Goal: Book appointment/travel/reservation

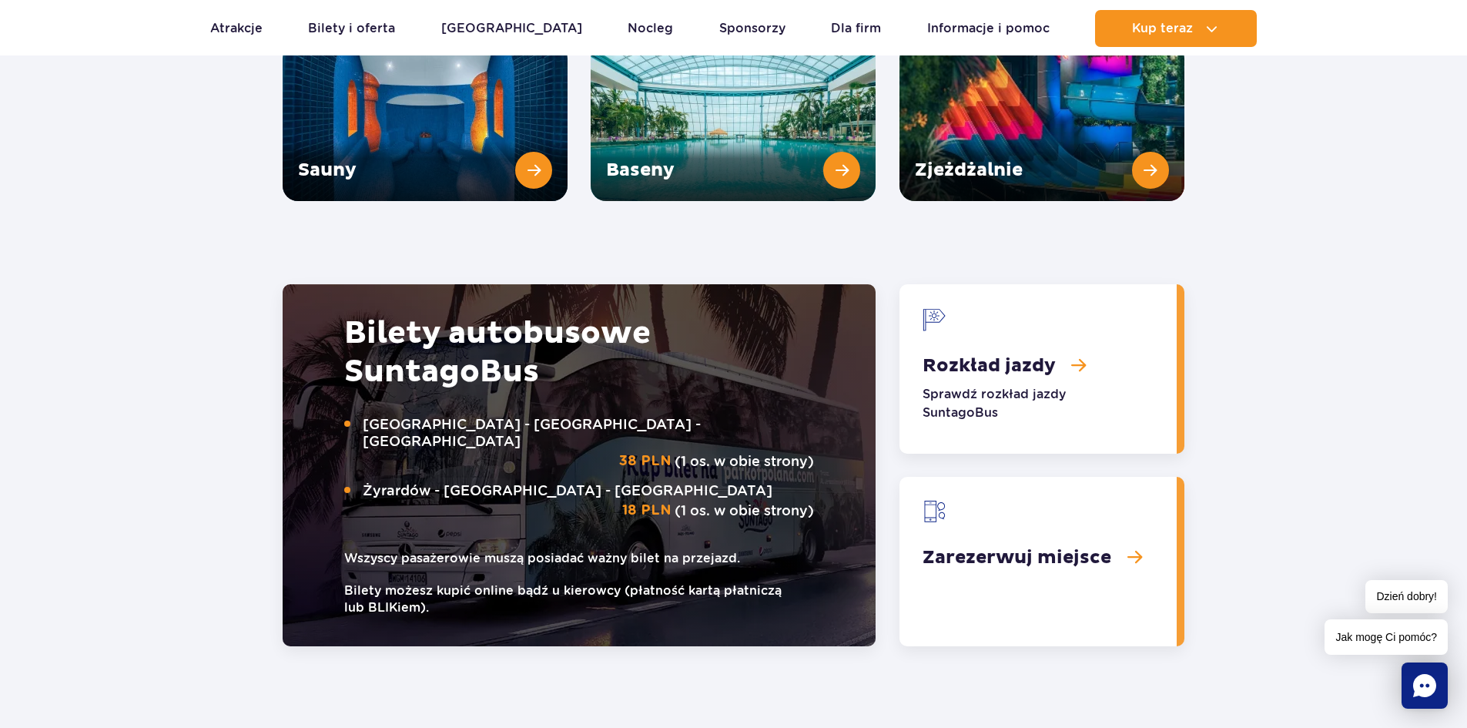
scroll to position [2311, 0]
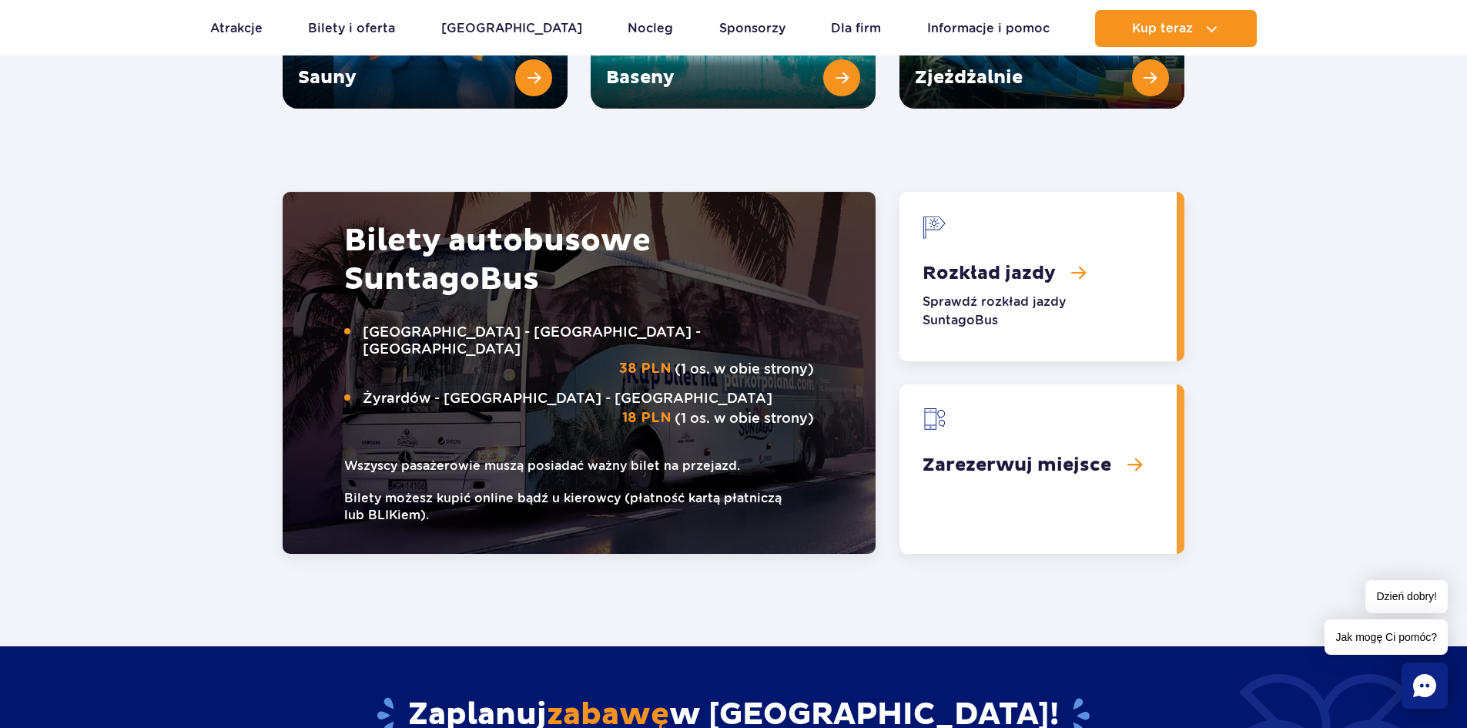
click at [1017, 415] on link "Zarezerwuj miejsce" at bounding box center [1038, 468] width 277 height 169
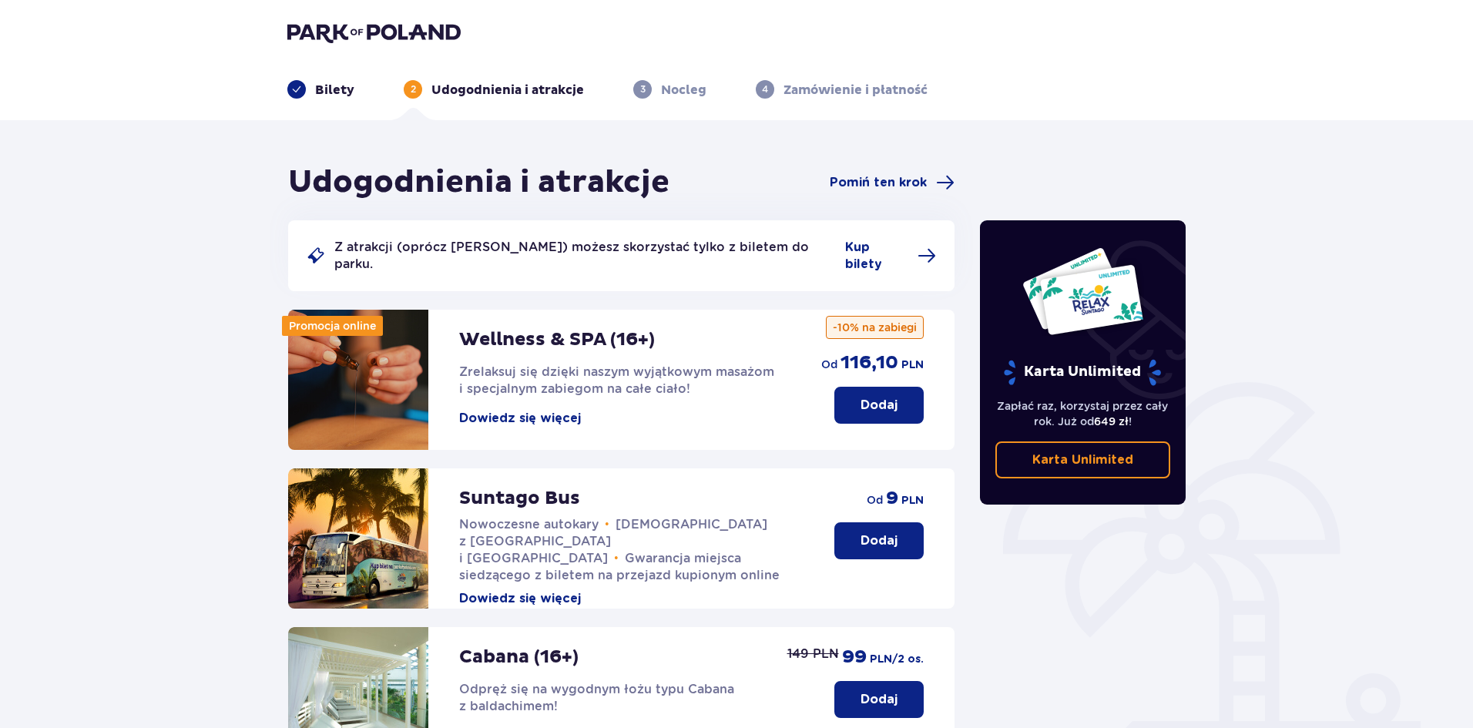
click at [893, 532] on p "Dodaj" at bounding box center [878, 540] width 37 height 17
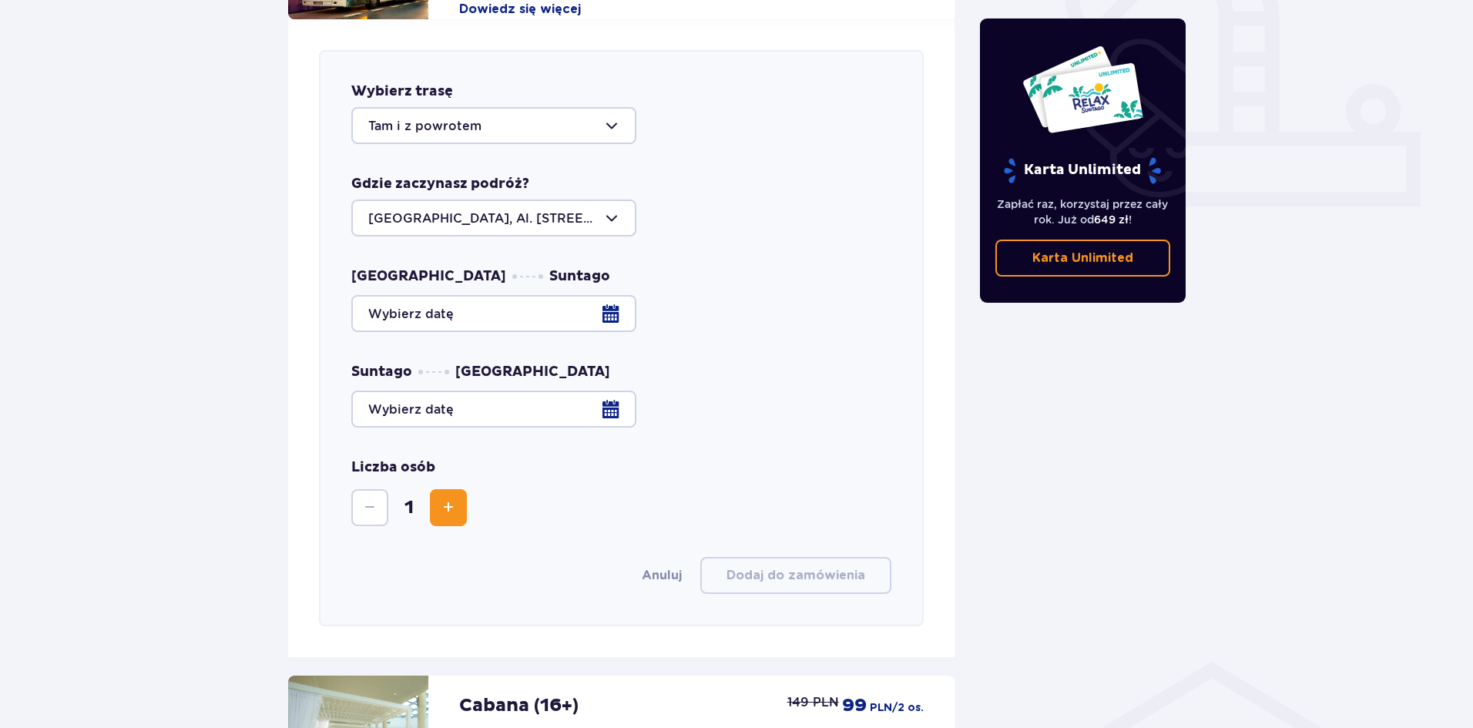
scroll to position [605, 0]
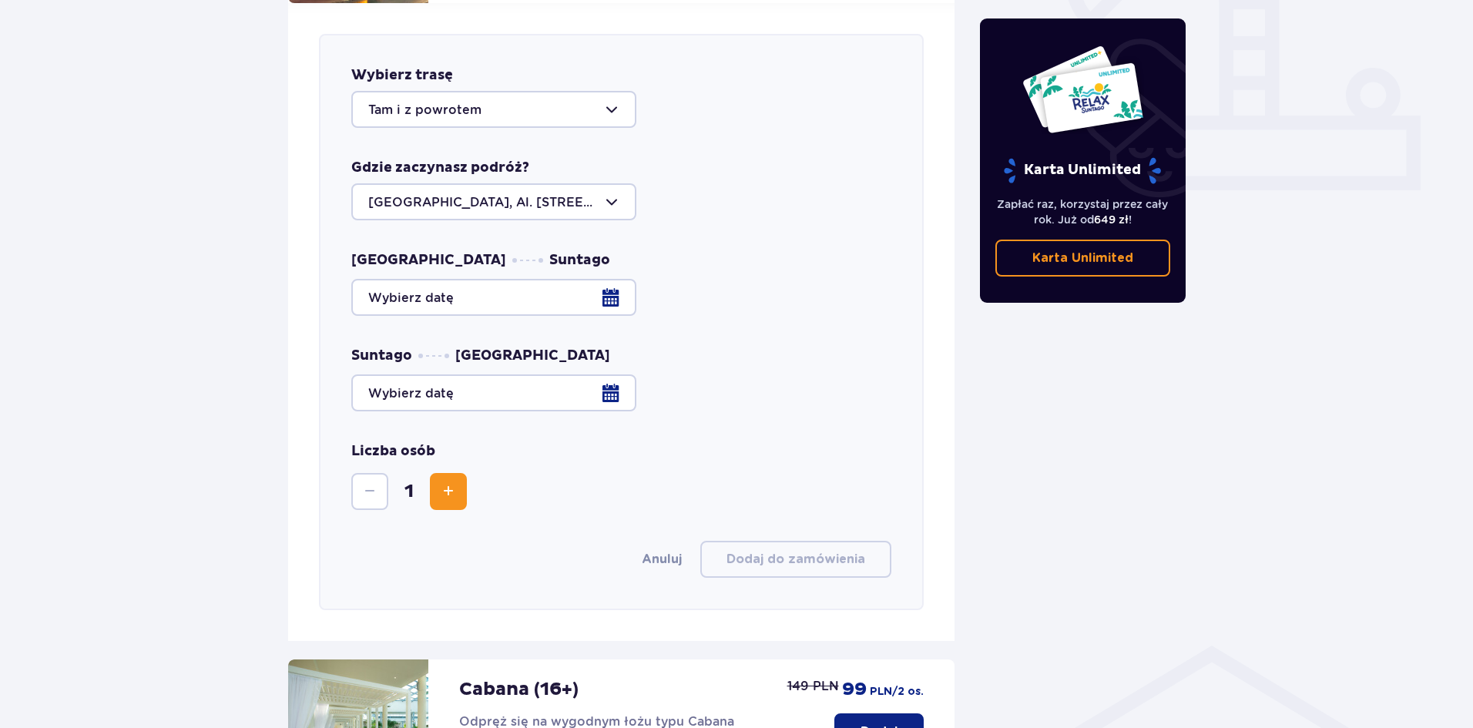
click at [473, 291] on div at bounding box center [621, 297] width 540 height 37
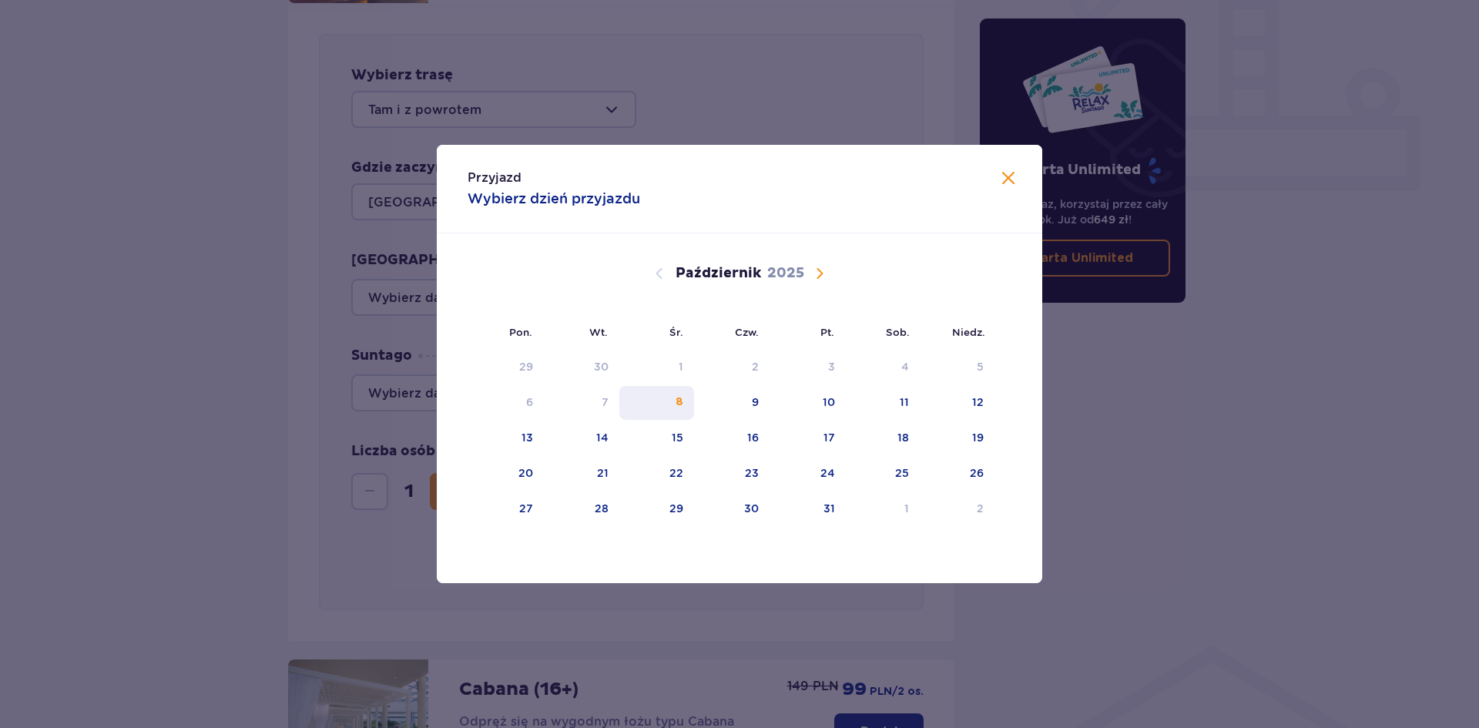
click at [682, 397] on div "8" at bounding box center [679, 401] width 8 height 15
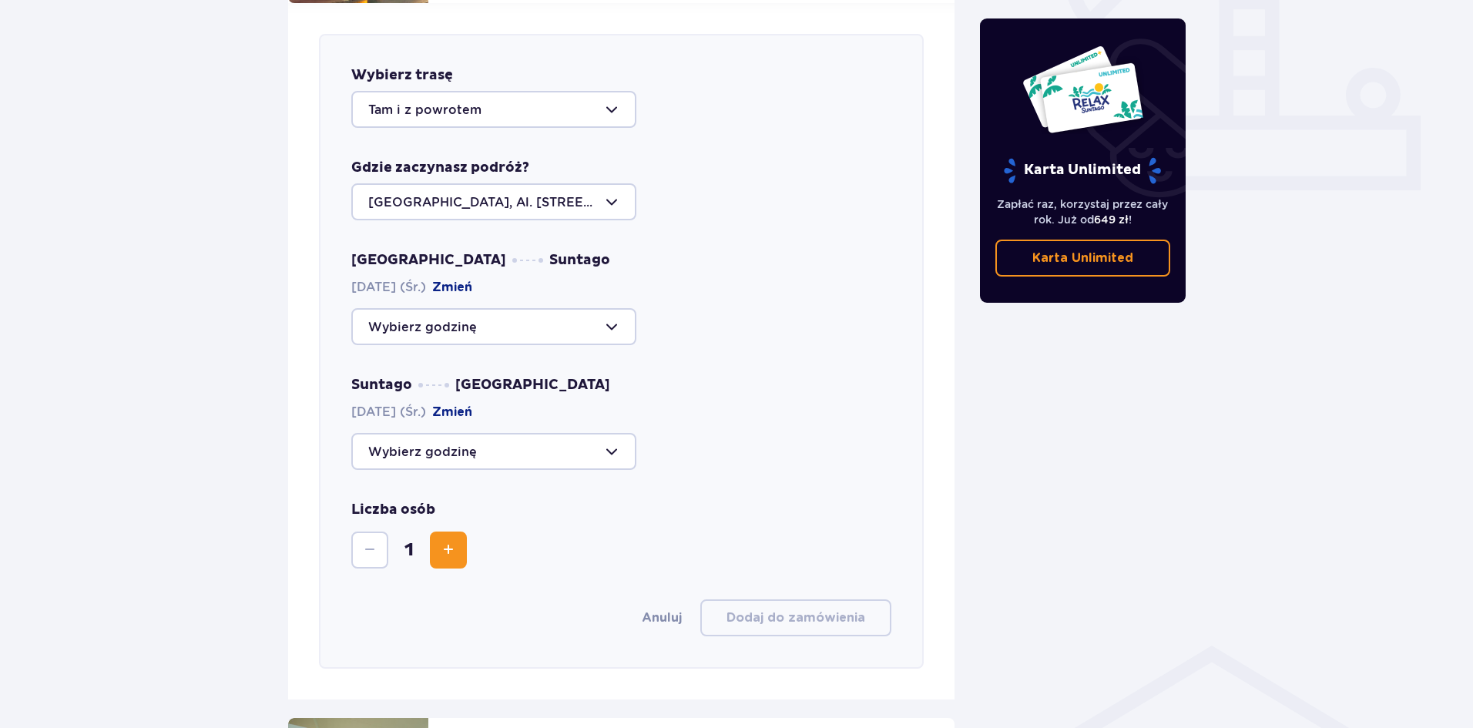
click at [450, 327] on div at bounding box center [493, 326] width 285 height 37
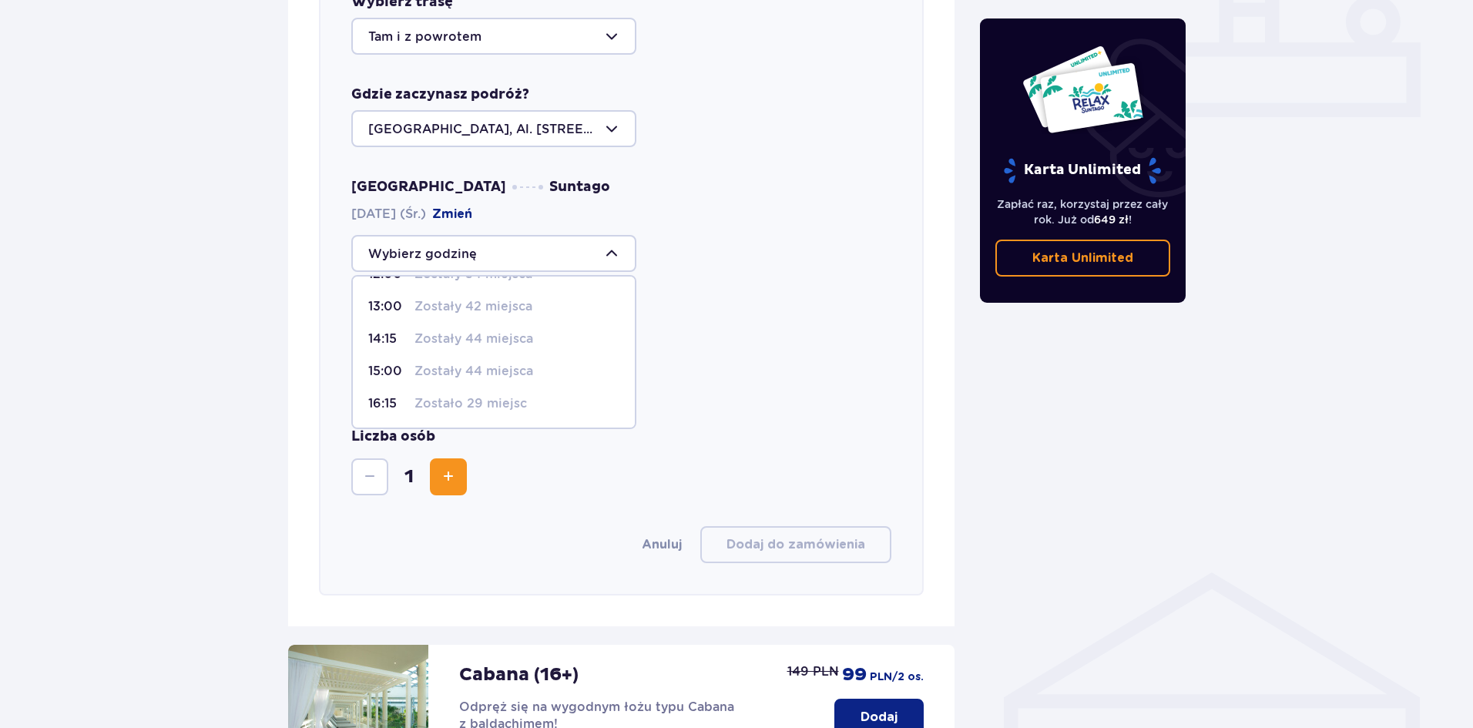
scroll to position [759, 0]
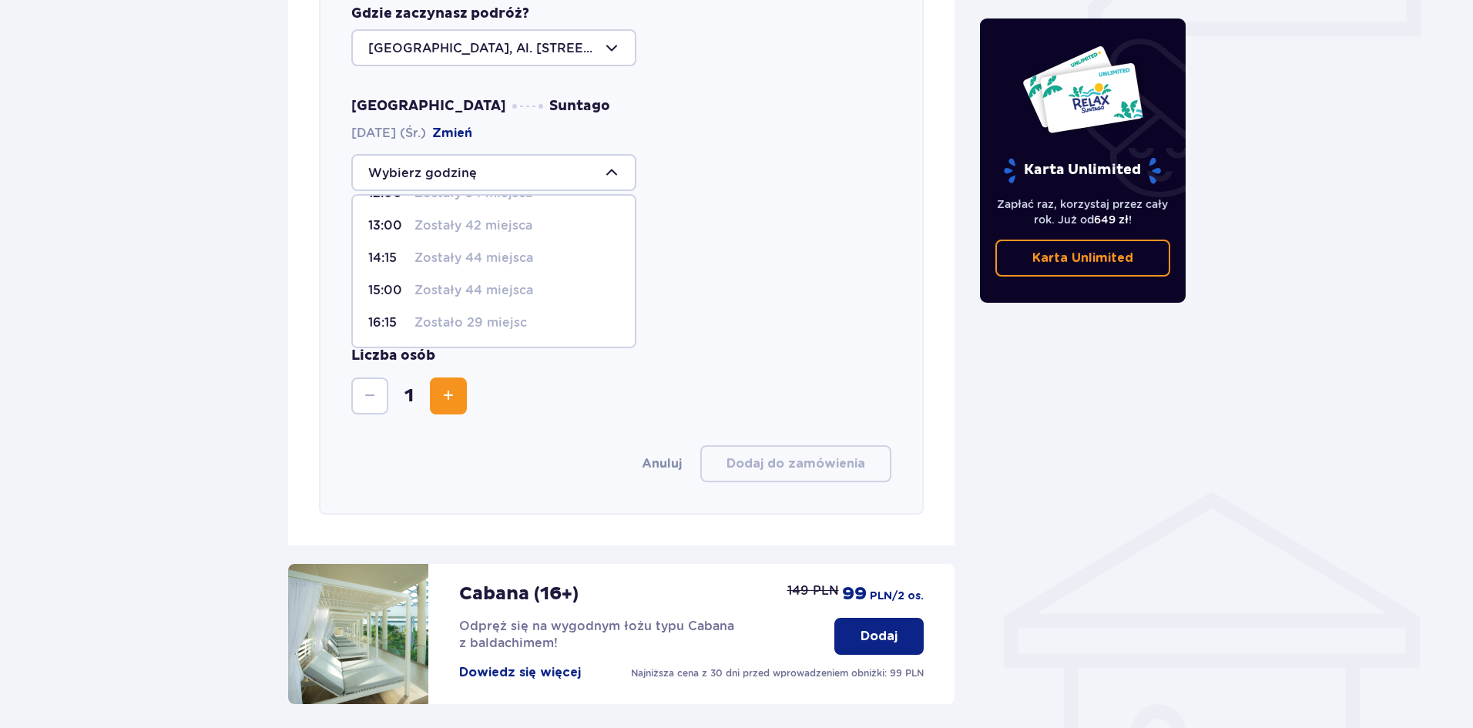
click at [387, 314] on p "16:15" at bounding box center [388, 322] width 40 height 17
type input "16:15"
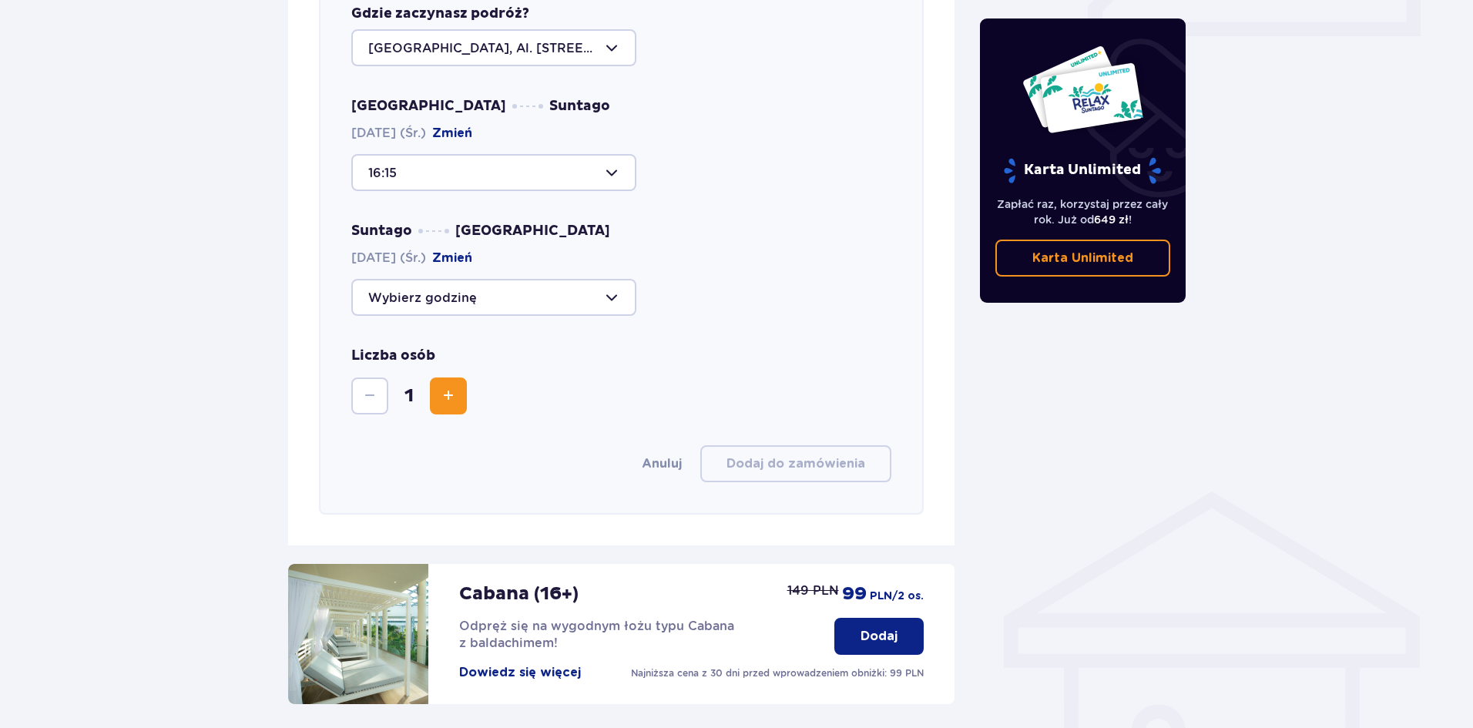
click at [593, 279] on div at bounding box center [493, 297] width 285 height 37
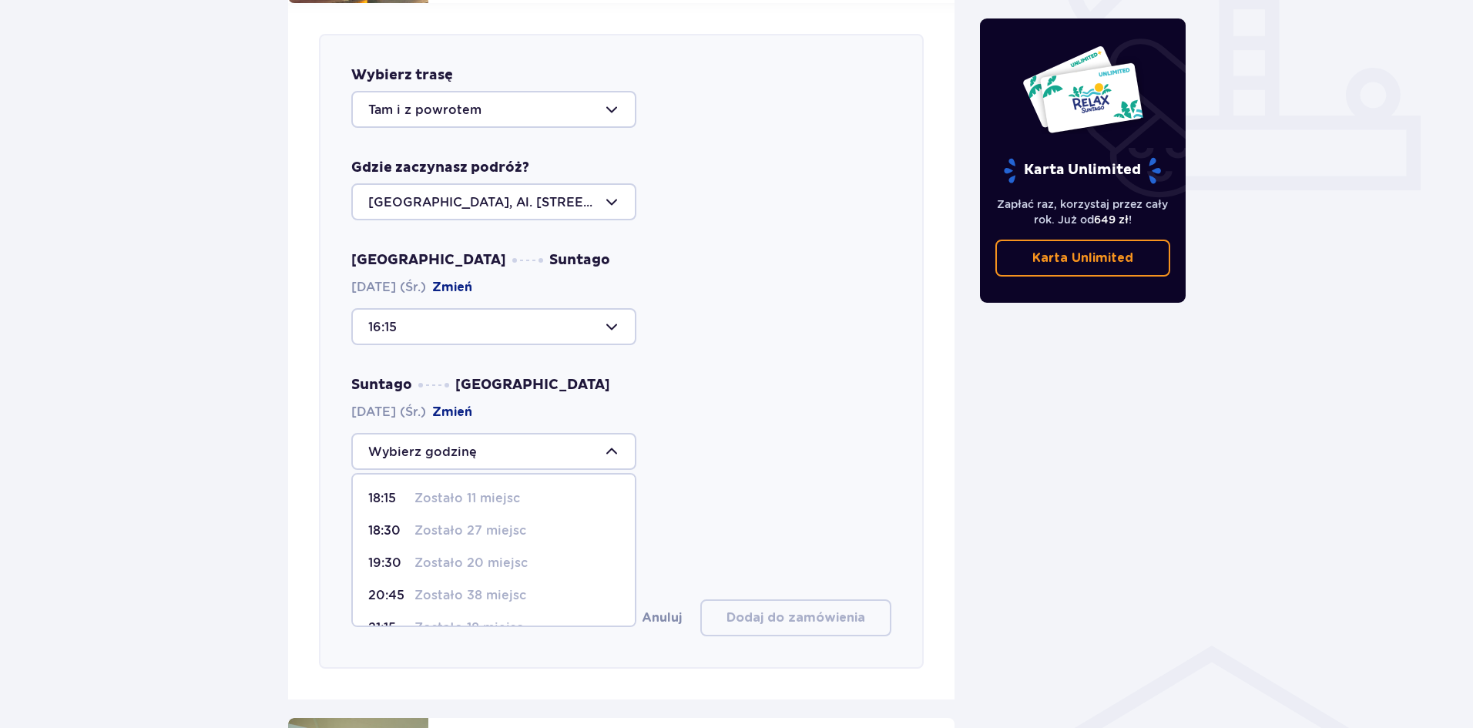
scroll to position [26, 0]
click at [388, 561] on p "20:45" at bounding box center [388, 569] width 40 height 17
type input "20:45"
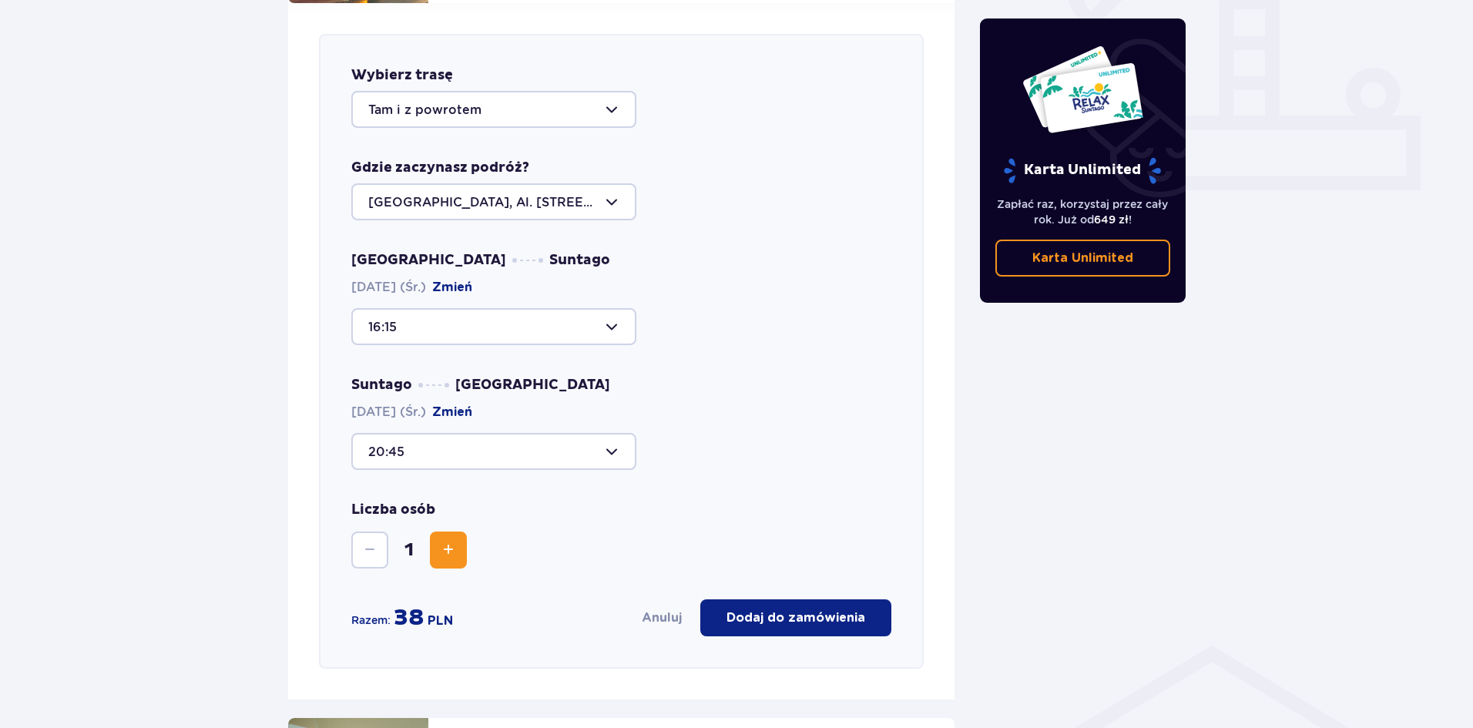
click at [609, 315] on div at bounding box center [493, 326] width 285 height 37
click at [748, 382] on div "Suntago Warszawa 08.10.2025 (Śr.) Zmień 20:45" at bounding box center [621, 423] width 540 height 94
click at [434, 308] on div at bounding box center [493, 326] width 285 height 37
click at [472, 279] on button "Zmień" at bounding box center [452, 287] width 40 height 17
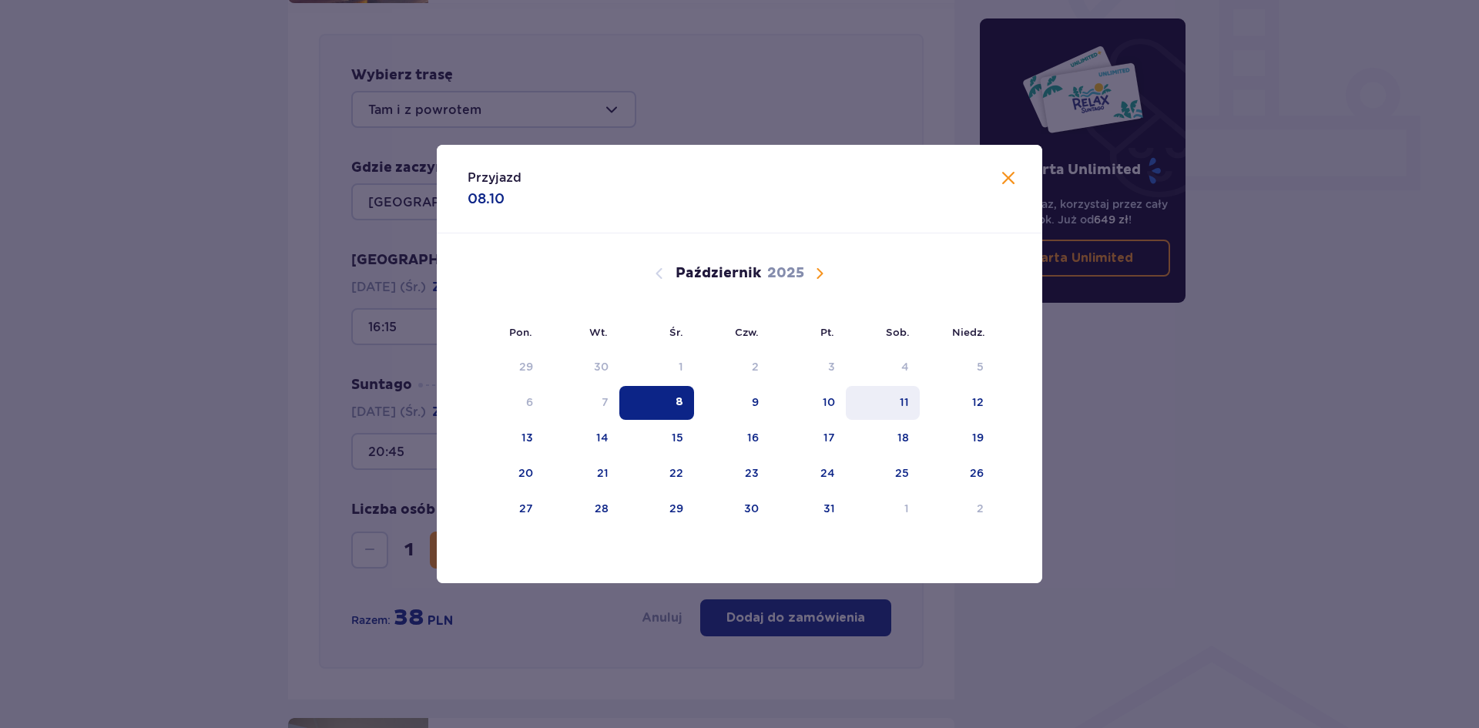
click at [901, 407] on div "11" at bounding box center [904, 401] width 9 height 15
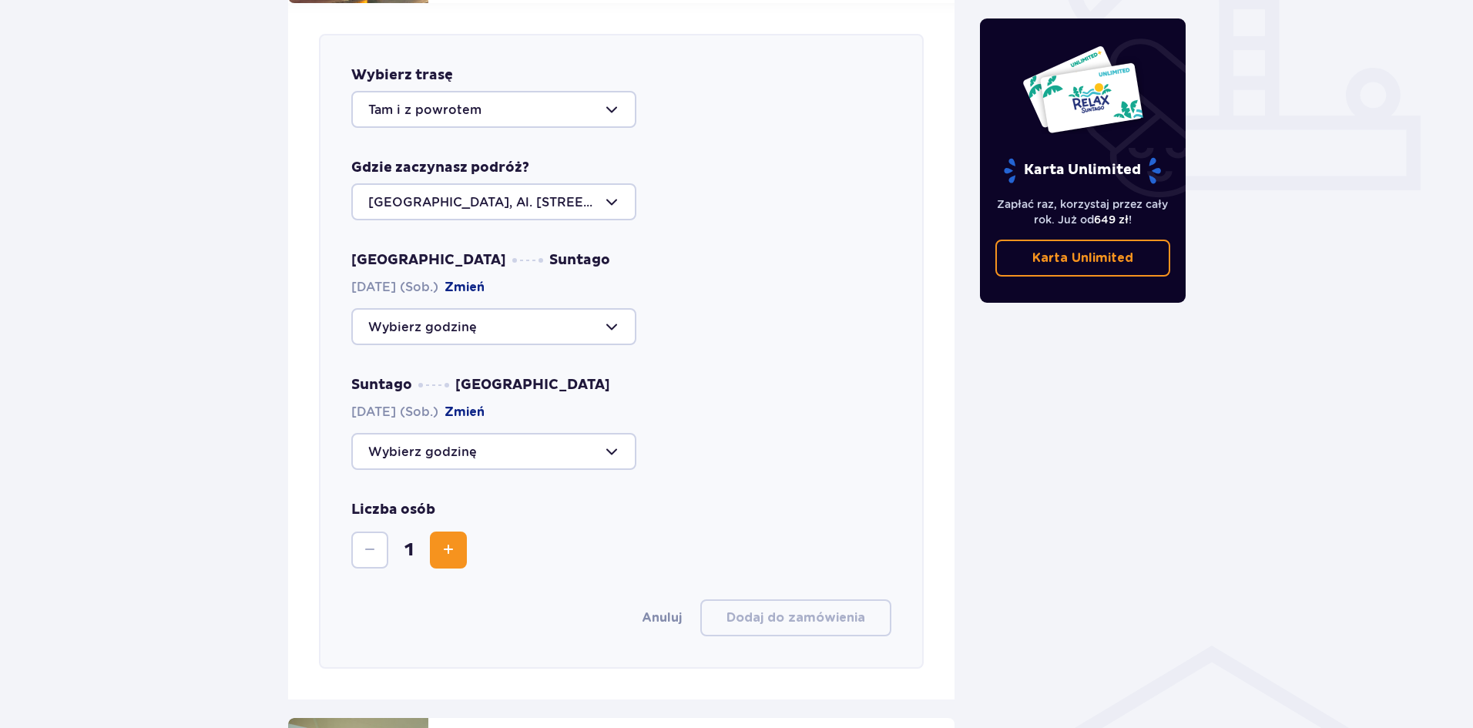
click at [468, 308] on div at bounding box center [493, 326] width 285 height 37
click at [774, 347] on div "Warszawa Suntago 11.10.2025 (Sob.) Zmień Suntago Warszawa 11.10.2025 (Sob.) Zmi…" at bounding box center [621, 360] width 540 height 219
click at [481, 434] on div at bounding box center [493, 451] width 285 height 37
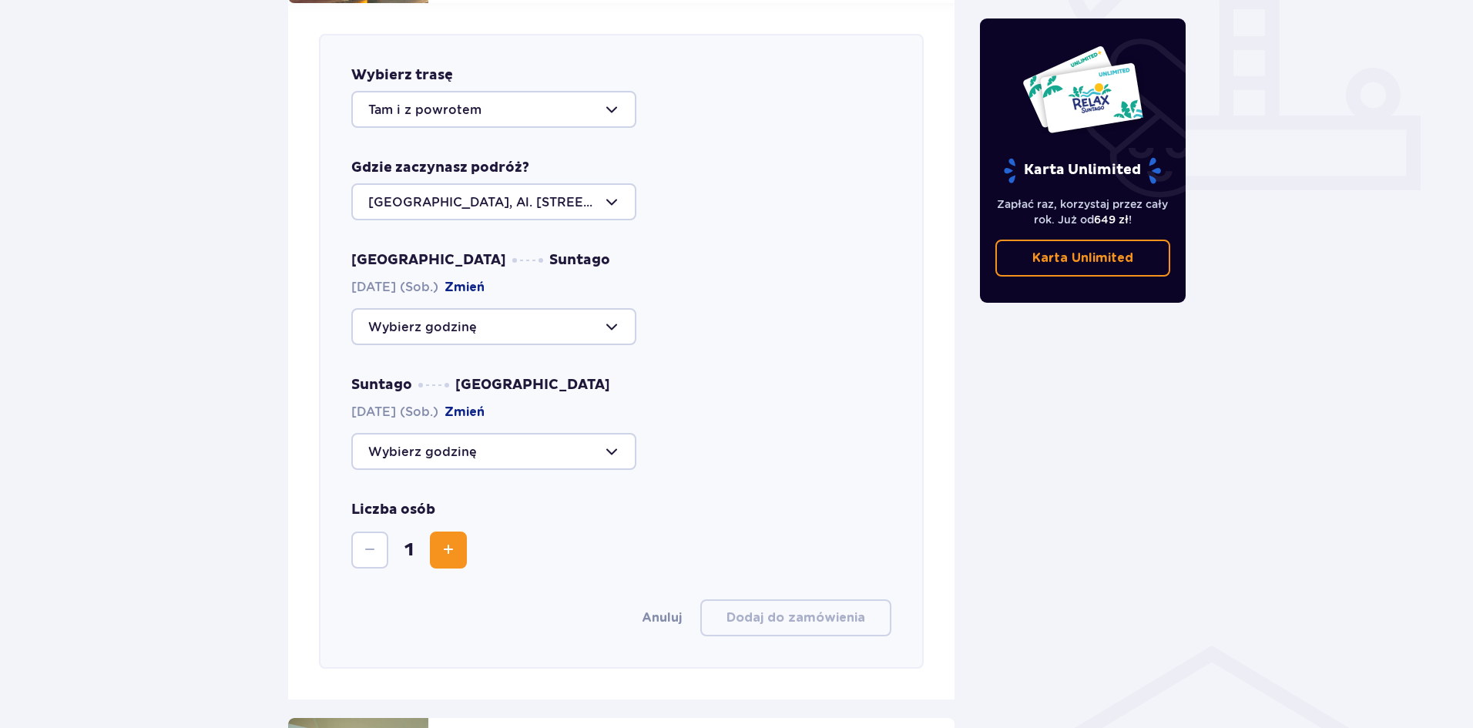
click at [715, 341] on div "Warszawa Suntago 11.10.2025 (Sob.) Zmień Suntago Warszawa 11.10.2025 (Sob.) Zmi…" at bounding box center [621, 360] width 540 height 219
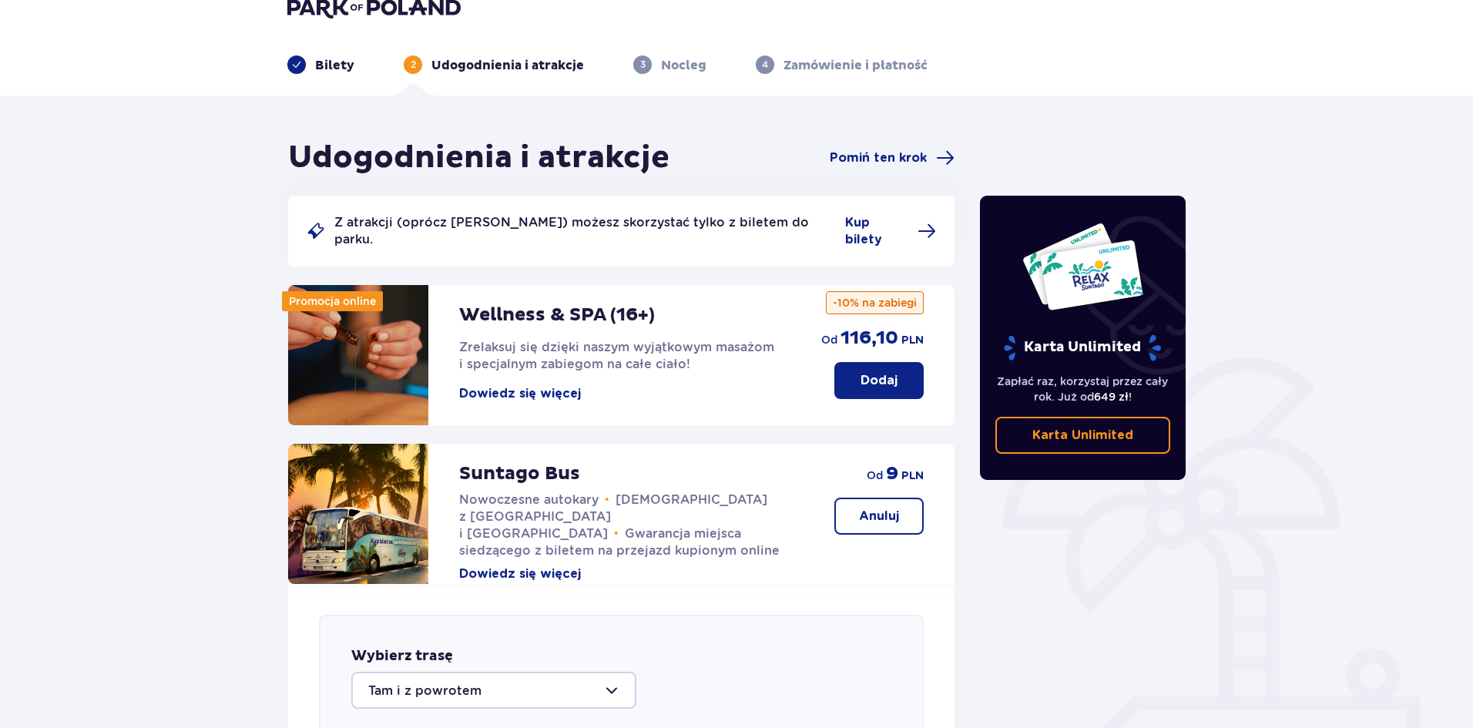
scroll to position [0, 0]
